Goal: Transaction & Acquisition: Purchase product/service

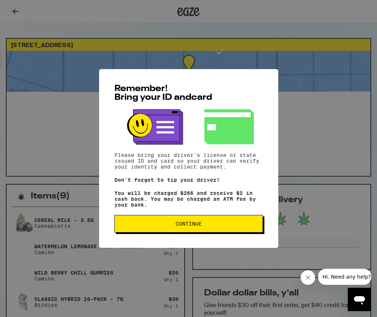
click at [163, 224] on button "Continue" at bounding box center [188, 224] width 148 height 18
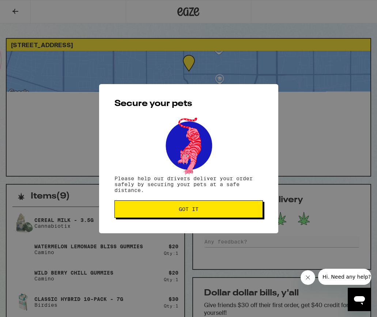
click at [170, 210] on span "Got it" at bounding box center [189, 208] width 136 height 5
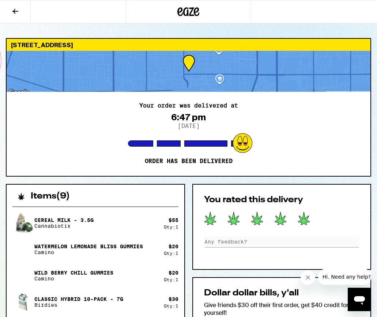
click at [20, 18] on button at bounding box center [15, 11] width 31 height 23
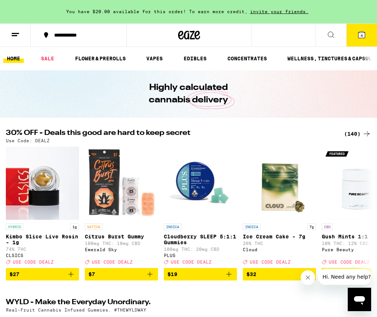
click at [330, 36] on icon at bounding box center [330, 34] width 9 height 9
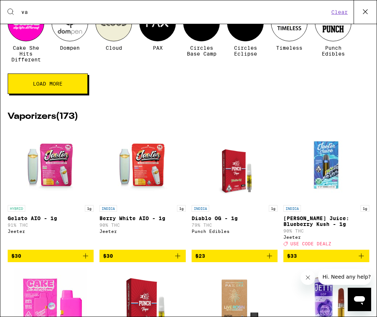
scroll to position [117, 0]
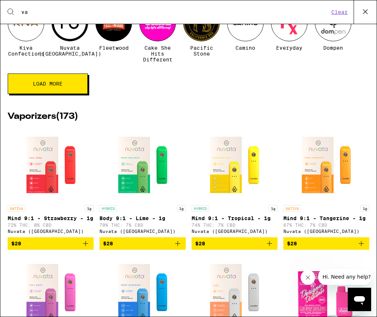
type input "v"
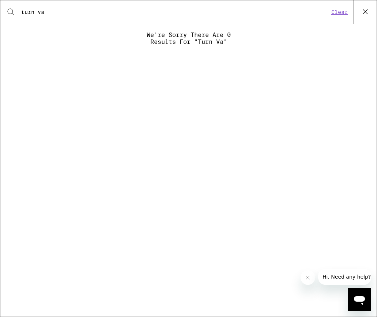
type input "turn va"
click at [359, 10] on button at bounding box center [364, 11] width 23 height 23
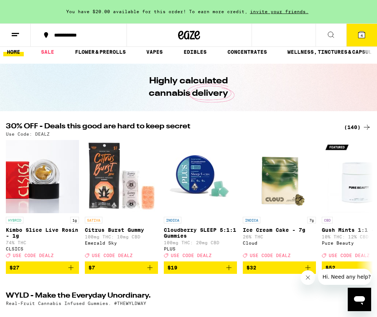
scroll to position [0, 0]
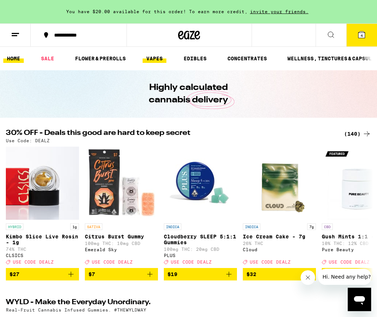
click at [156, 59] on link "VAPES" at bounding box center [155, 58] width 24 height 9
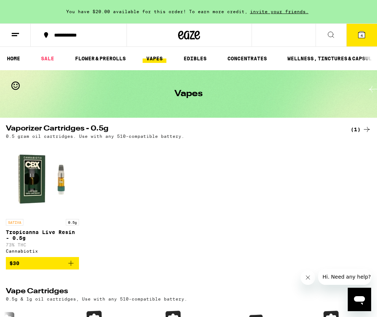
click at [357, 33] on icon at bounding box center [361, 34] width 9 height 9
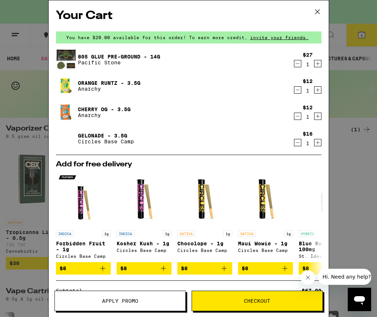
click at [320, 12] on icon at bounding box center [317, 11] width 11 height 11
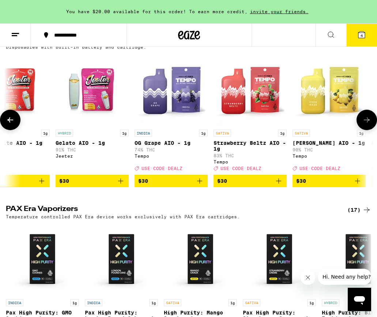
scroll to position [0, 2476]
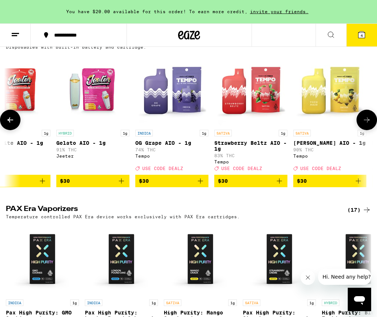
click at [277, 183] on icon "Add to bag" at bounding box center [279, 180] width 5 height 5
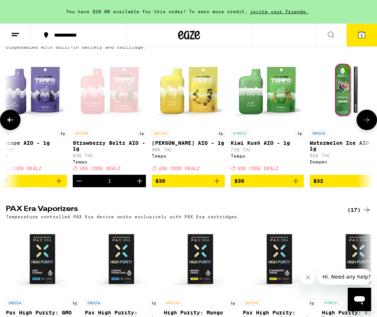
scroll to position [0, 2622]
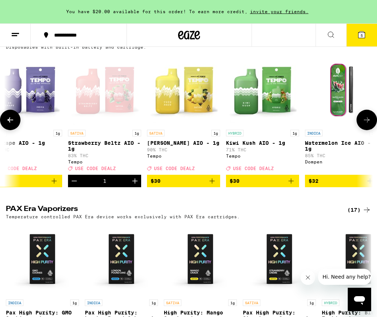
click at [74, 185] on icon "Decrement" at bounding box center [74, 181] width 9 height 9
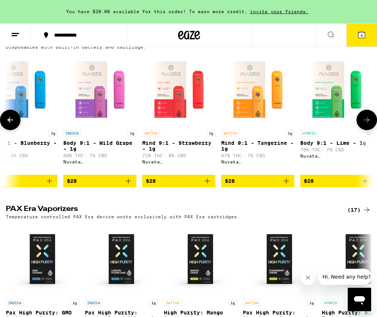
scroll to position [0, 102]
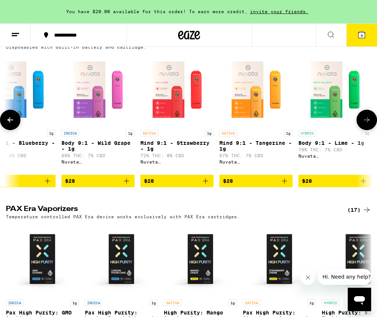
click at [167, 98] on img "Open page for Mind 9:1 - Strawberry - 1g from Nuvata (CA)" at bounding box center [176, 89] width 73 height 73
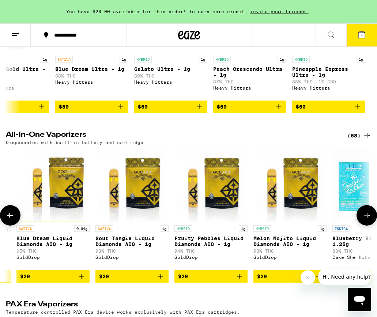
scroll to position [0, 753]
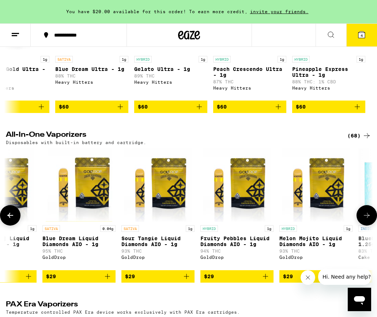
click at [243, 186] on img "Open page for Fruity Pebbles Liquid Diamonds AIO - 1g from GoldDrop" at bounding box center [237, 184] width 68 height 73
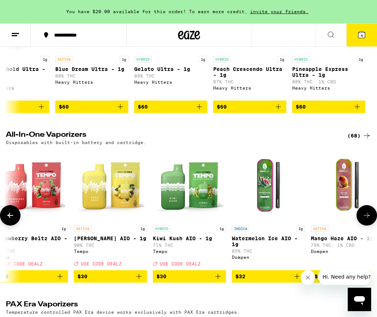
scroll to position [0, 2696]
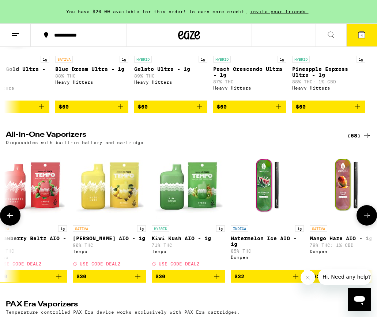
click at [213, 281] on icon "Add to bag" at bounding box center [216, 276] width 9 height 9
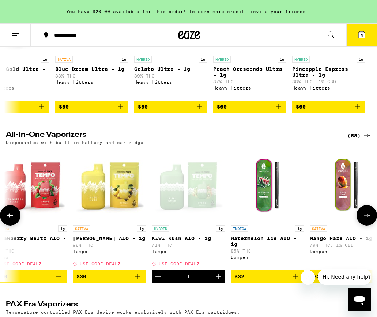
click at [170, 266] on span "USE CODE DEALZ" at bounding box center [179, 264] width 41 height 5
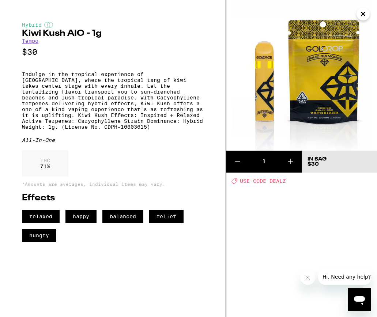
click at [278, 177] on div "1 In Bag $30 Deal Created with Sketch. USE CODE DEALZ" at bounding box center [301, 158] width 151 height 317
drag, startPoint x: 291, startPoint y: 183, endPoint x: 269, endPoint y: 183, distance: 21.6
click at [269, 183] on div "Deal Created with Sketch. USE CODE DEALZ" at bounding box center [303, 181] width 145 height 6
copy span "DEALZ"
click at [363, 9] on icon "Close" at bounding box center [363, 13] width 9 height 11
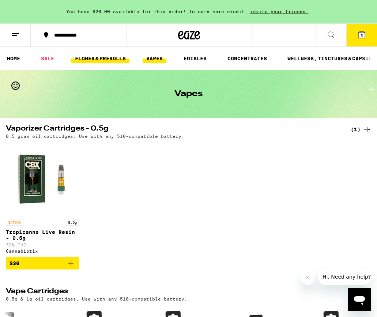
click at [95, 62] on link "FLOWER & PREROLLS" at bounding box center [100, 58] width 58 height 9
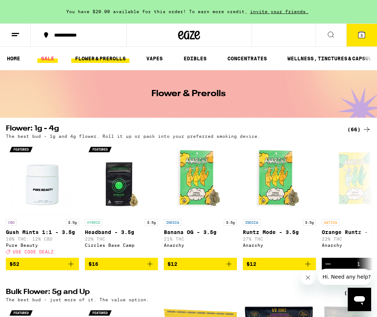
click at [54, 58] on link "SALE" at bounding box center [47, 58] width 20 height 9
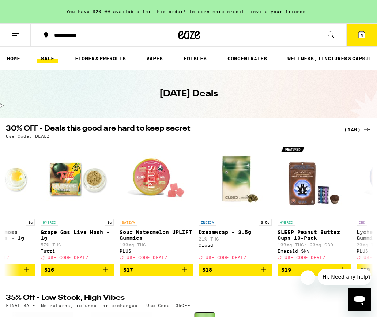
click at [110, 63] on ul "HOME SALE FLOWER & PREROLLS VAPES EDIBLES CONCENTRATES WELLNESS, TINCTURES & CA…" at bounding box center [188, 58] width 377 height 23
click at [109, 56] on link "FLOWER & PREROLLS" at bounding box center [100, 58] width 58 height 9
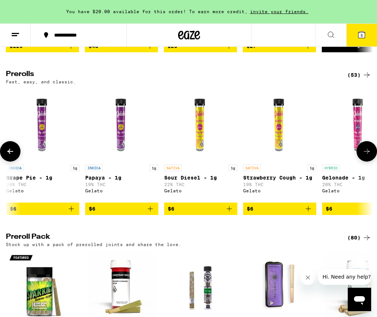
scroll to position [0, 159]
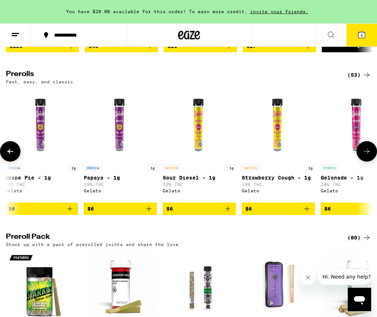
click at [226, 213] on icon "Add to bag" at bounding box center [227, 208] width 9 height 9
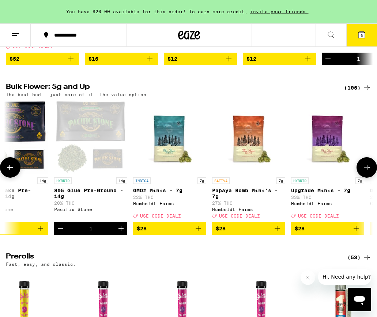
scroll to position [204, 0]
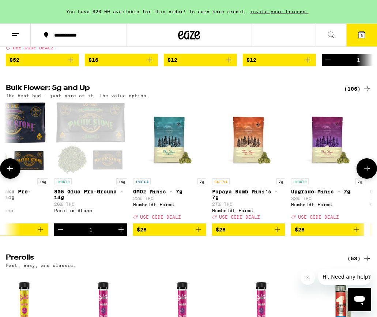
click at [63, 234] on icon "Decrement" at bounding box center [60, 229] width 9 height 9
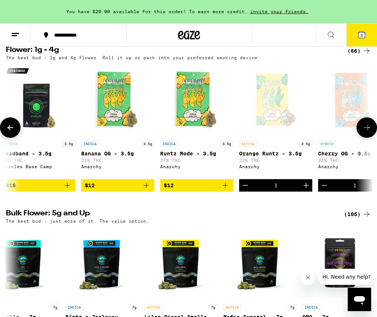
scroll to position [0, 86]
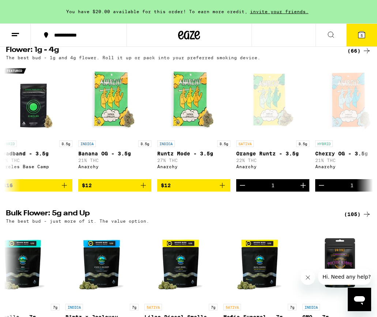
click at [353, 32] on button "5" at bounding box center [361, 35] width 31 height 23
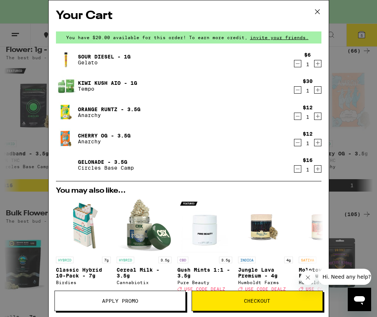
click at [296, 139] on div "$12 1" at bounding box center [307, 138] width 27 height 15
click at [296, 143] on icon "Decrement" at bounding box center [297, 142] width 7 height 9
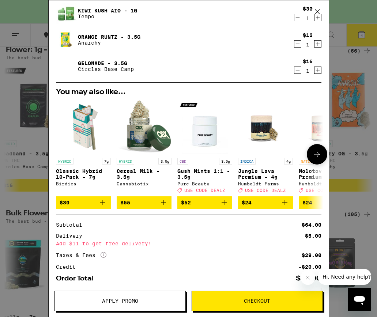
scroll to position [7, 0]
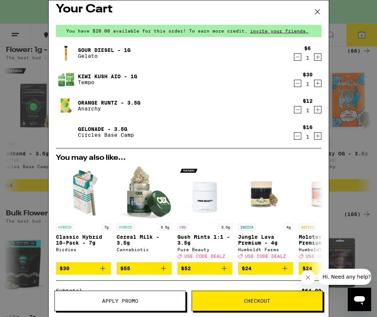
click at [296, 133] on icon "Decrement" at bounding box center [297, 136] width 7 height 9
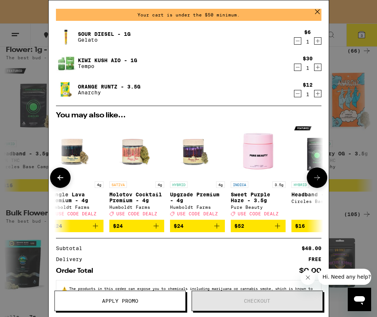
scroll to position [0, 341]
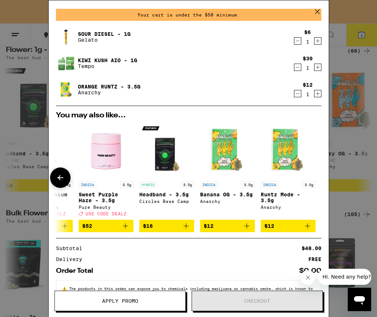
click at [249, 227] on icon "Add to bag" at bounding box center [246, 225] width 9 height 9
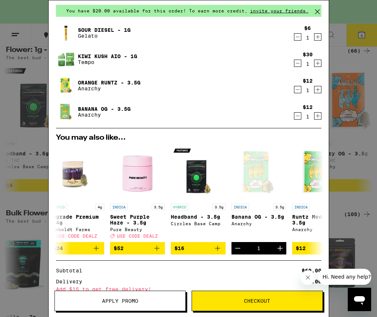
scroll to position [109, 0]
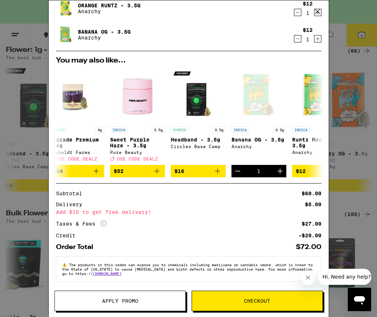
click at [102, 298] on span "Apply Promo" at bounding box center [120, 300] width 36 height 5
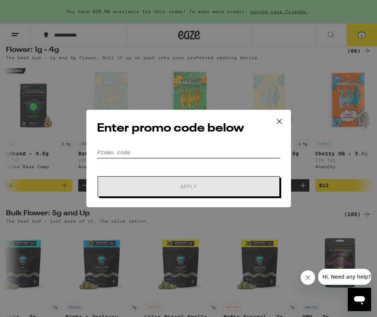
click at [144, 155] on input "Promo Code" at bounding box center [188, 152] width 183 height 11
paste input "DEALZ"
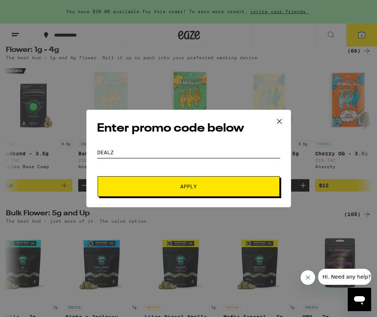
type input "DEALZ"
click at [133, 181] on button "Apply" at bounding box center [189, 186] width 182 height 20
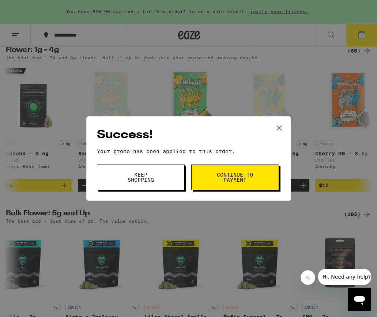
click at [204, 179] on button "Continue to payment" at bounding box center [235, 177] width 88 height 26
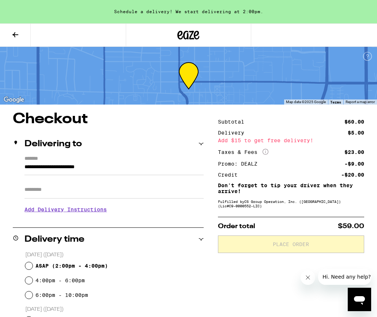
click at [19, 35] on icon at bounding box center [15, 34] width 9 height 9
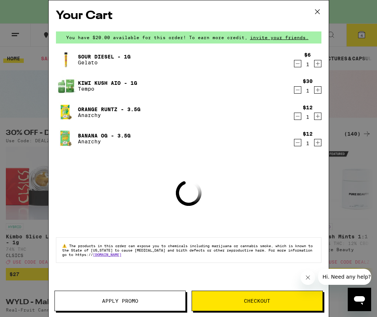
click at [26, 100] on div "Your Cart You have $20.00 available for this order! To earn more credit, invite…" at bounding box center [188, 158] width 377 height 317
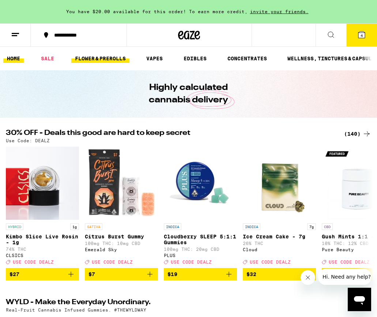
click at [101, 54] on link "FLOWER & PREROLLS" at bounding box center [100, 58] width 58 height 9
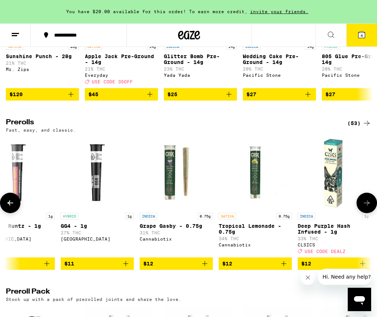
scroll to position [0, 772]
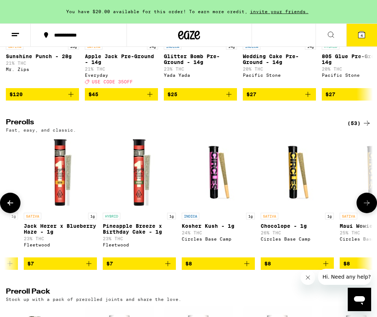
click at [251, 268] on icon "Add to bag" at bounding box center [246, 263] width 9 height 9
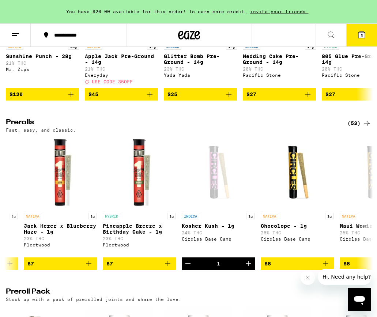
click at [360, 38] on icon at bounding box center [361, 34] width 9 height 9
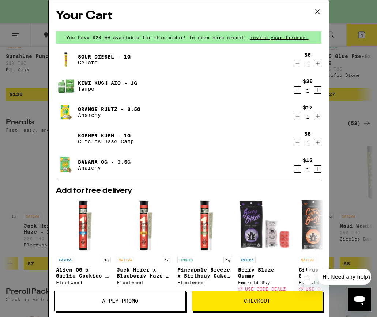
click at [248, 306] on button "Checkout" at bounding box center [257, 301] width 131 height 20
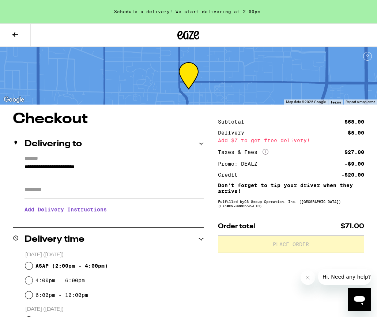
click at [18, 34] on icon at bounding box center [15, 34] width 9 height 9
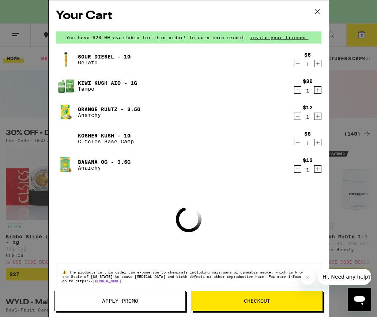
click at [317, 10] on icon at bounding box center [317, 11] width 11 height 11
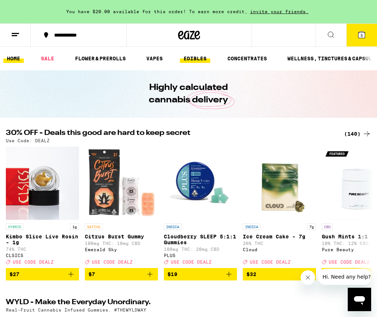
click at [189, 54] on link "EDIBLES" at bounding box center [195, 58] width 30 height 9
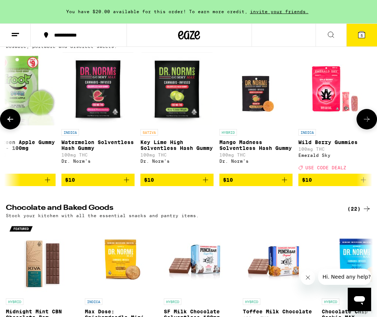
scroll to position [88, 0]
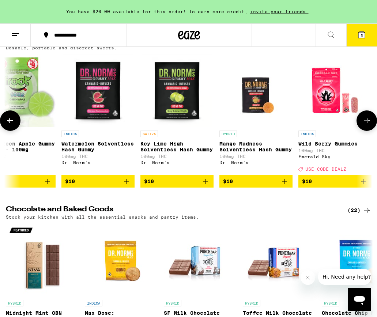
click at [282, 184] on icon "Add to bag" at bounding box center [284, 181] width 5 height 5
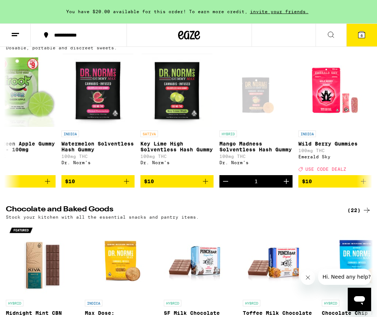
click at [358, 37] on icon at bounding box center [361, 34] width 7 height 7
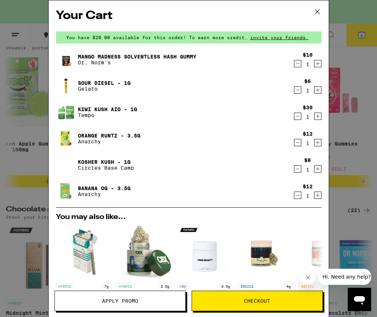
click at [213, 299] on span "Checkout" at bounding box center [257, 300] width 130 height 5
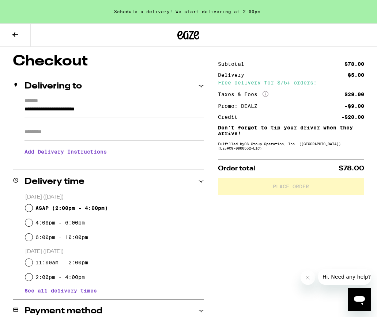
scroll to position [59, 0]
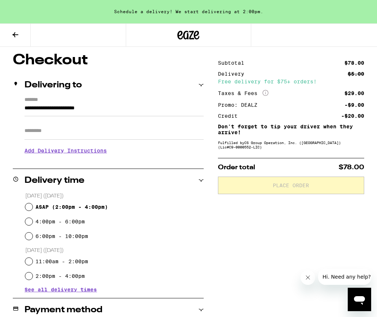
click at [99, 211] on div "ASAP ( 2:00pm - 4:00pm )" at bounding box center [114, 207] width 179 height 15
click at [29, 207] on input "ASAP ( 2:00pm - 4:00pm )" at bounding box center [28, 206] width 7 height 7
radio input "true"
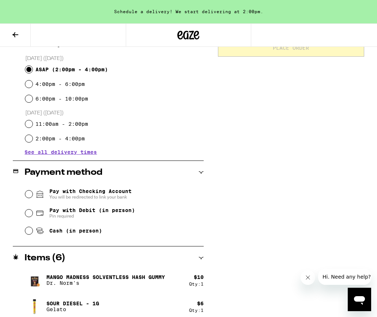
scroll to position [198, 0]
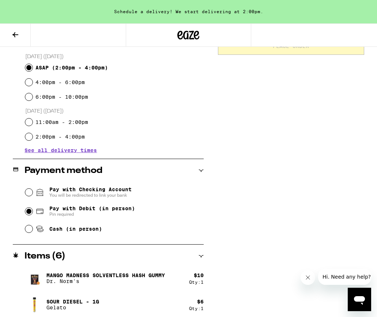
click at [29, 211] on input "Pay with Debit (in person) Pin required" at bounding box center [28, 211] width 7 height 7
radio input "true"
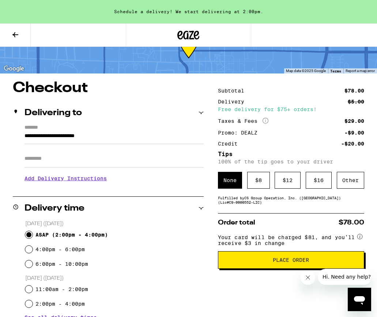
scroll to position [31, 0]
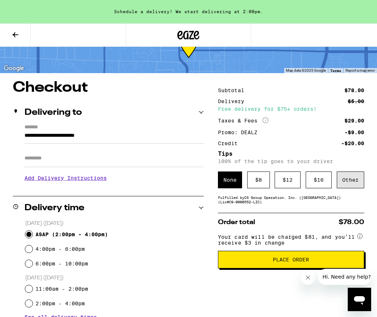
click at [355, 181] on div "Other" at bounding box center [350, 179] width 27 height 17
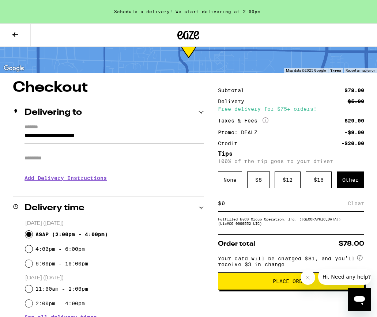
click at [249, 206] on input at bounding box center [284, 203] width 126 height 7
type input "6"
click at [239, 279] on button "Place Order" at bounding box center [291, 281] width 146 height 18
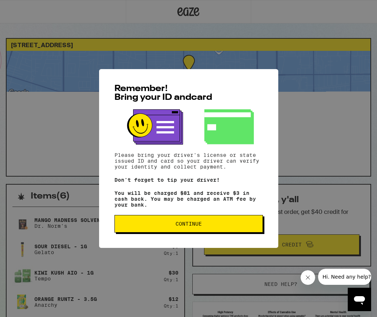
click at [223, 223] on button "Continue" at bounding box center [188, 224] width 148 height 18
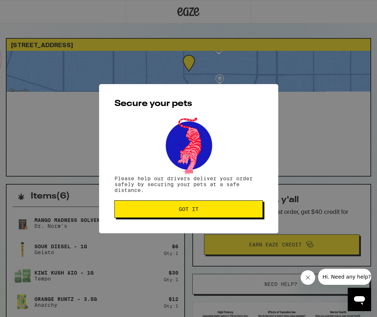
click at [221, 216] on button "Got it" at bounding box center [188, 209] width 148 height 18
